Goal: Task Accomplishment & Management: Use online tool/utility

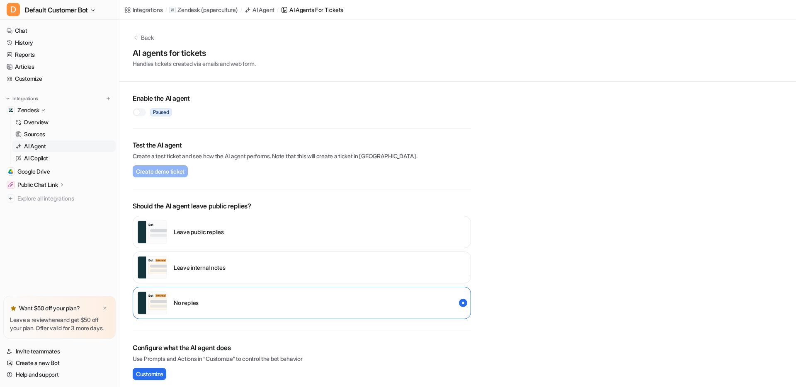
scroll to position [159, 0]
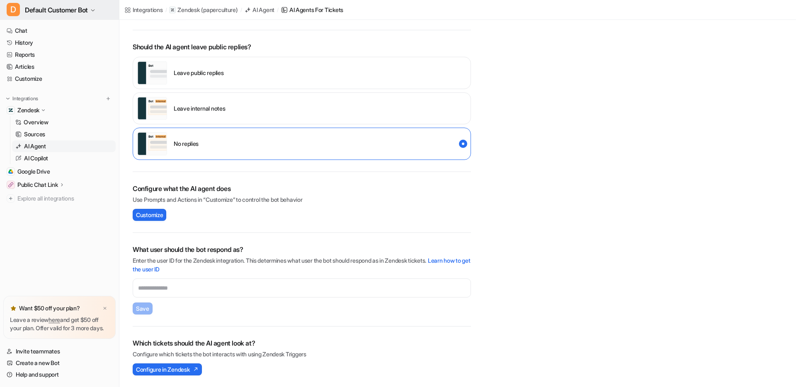
click at [67, 12] on span "Default Customer Bot" at bounding box center [56, 10] width 63 height 12
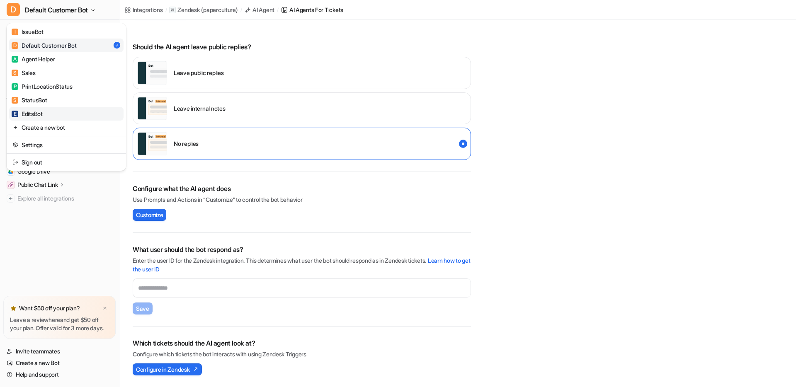
click at [32, 115] on div "E EditsBot" at bounding box center [27, 113] width 31 height 9
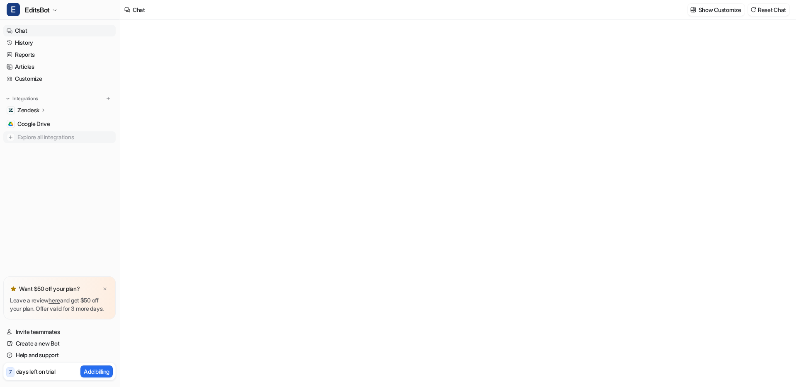
type textarea "**********"
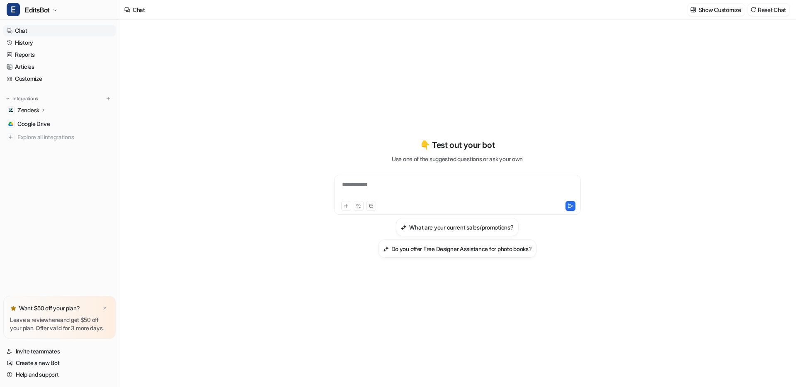
click at [37, 111] on p "Zendesk" at bounding box center [28, 110] width 22 height 8
click at [42, 134] on p "Sources" at bounding box center [34, 134] width 21 height 8
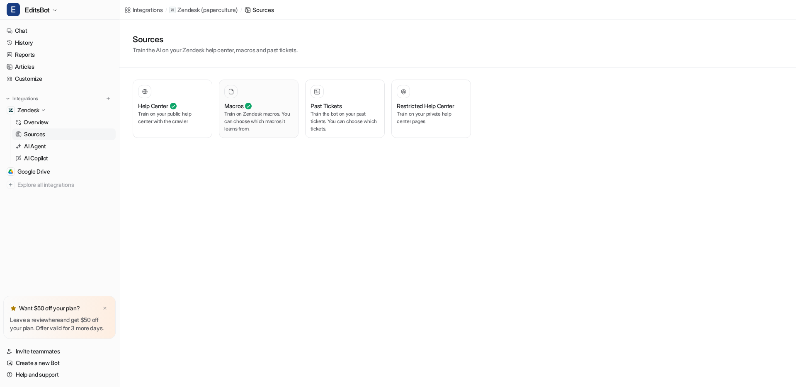
click at [261, 124] on p "Train on Zendesk macros. You can choose which macros it learns from." at bounding box center [258, 121] width 69 height 22
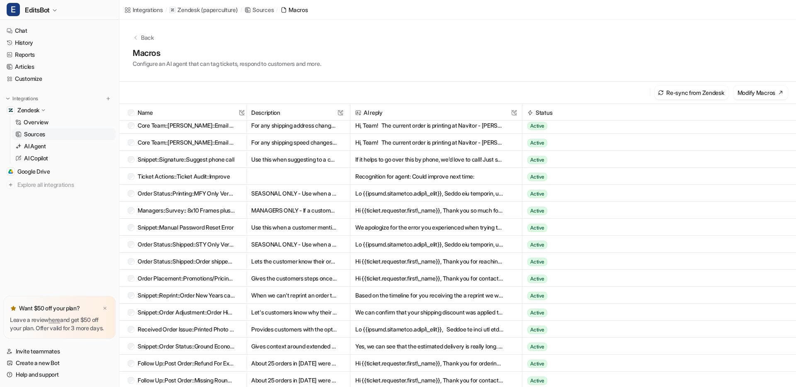
scroll to position [397, 0]
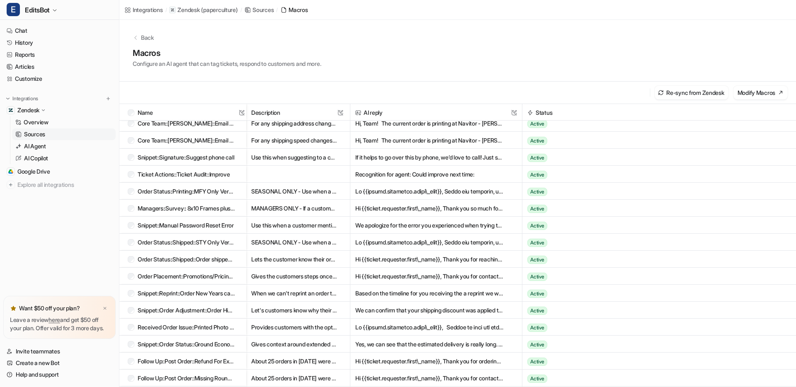
click at [147, 35] on p "Back" at bounding box center [147, 37] width 13 height 9
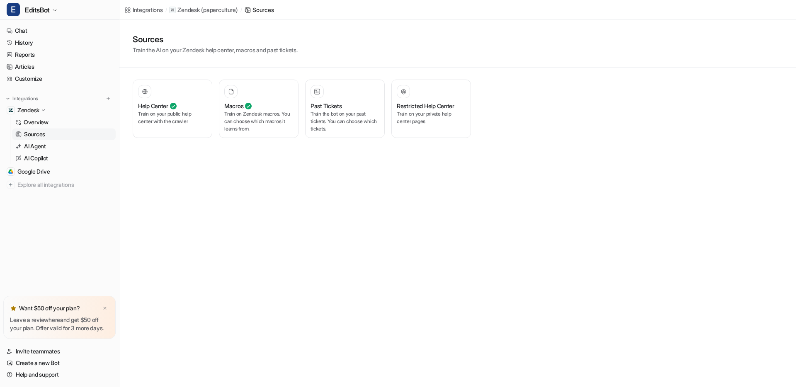
click at [471, 169] on div "Integrations / Zendesk ( paperculture ) / Sources Sources Train the AI on your …" at bounding box center [398, 193] width 796 height 387
